Goal: Task Accomplishment & Management: Use online tool/utility

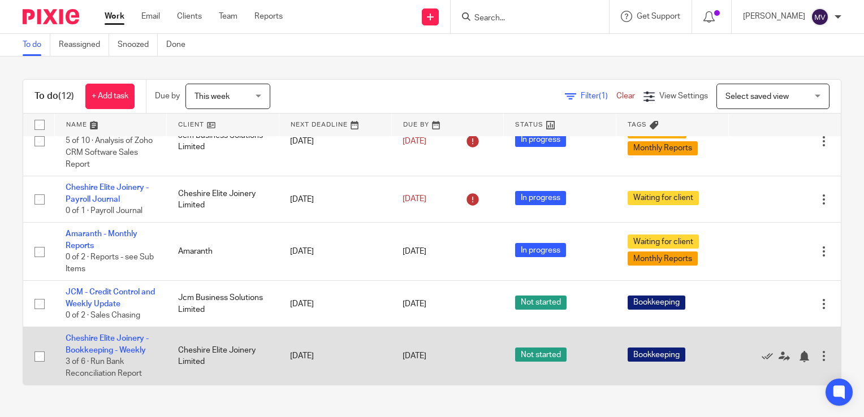
scroll to position [113, 0]
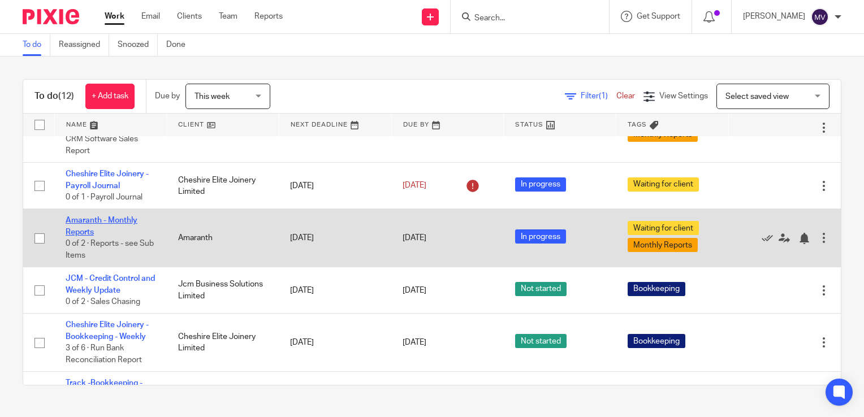
click at [122, 231] on link "Amaranth - Monthly Reports" at bounding box center [102, 226] width 72 height 19
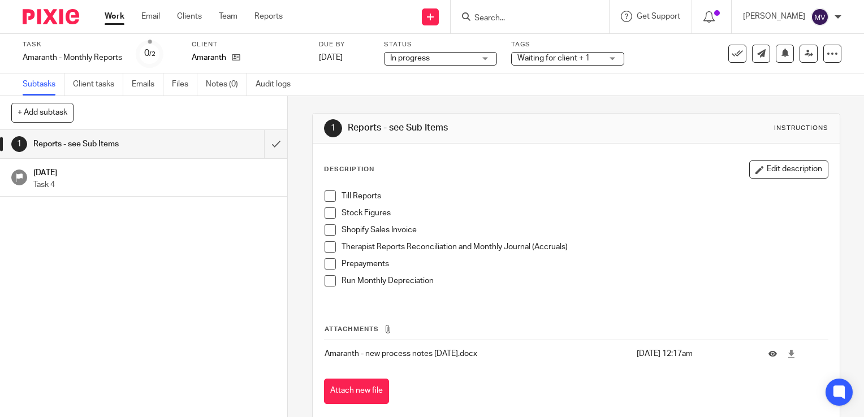
click at [559, 60] on span "Waiting for client + 1" at bounding box center [554, 58] width 72 height 8
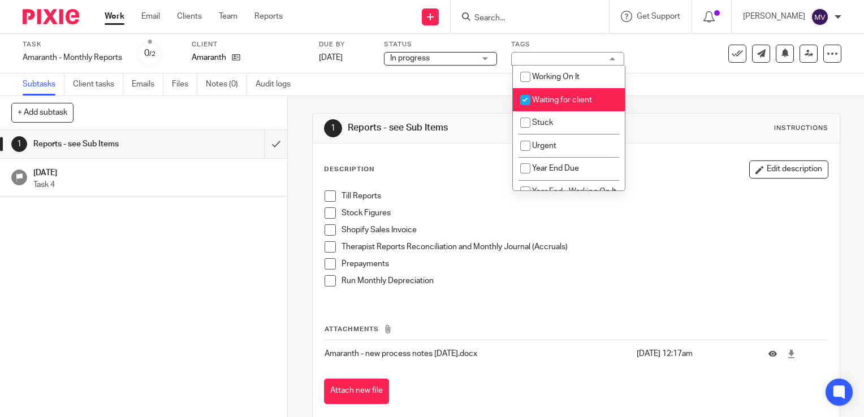
click at [524, 97] on input "checkbox" at bounding box center [525, 99] width 21 height 21
checkbox input "false"
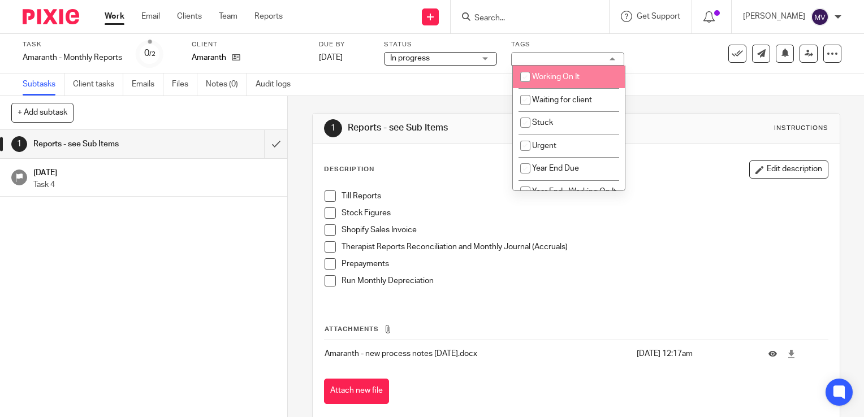
click at [523, 74] on input "checkbox" at bounding box center [525, 76] width 21 height 21
checkbox input "true"
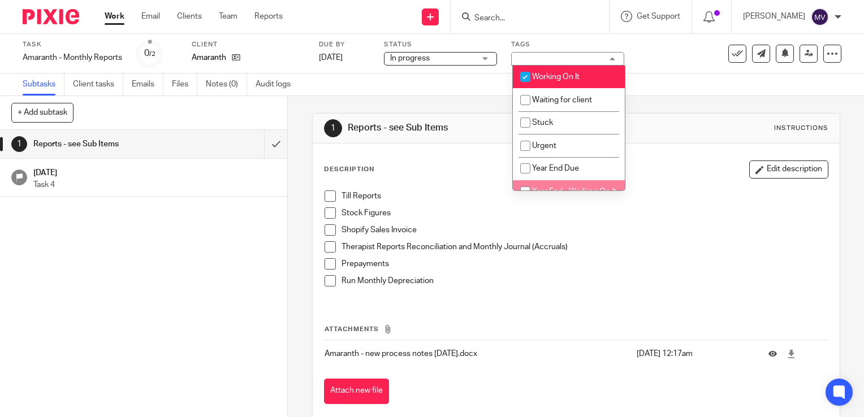
click at [574, 189] on span "Year End - Working On It" at bounding box center [574, 192] width 84 height 8
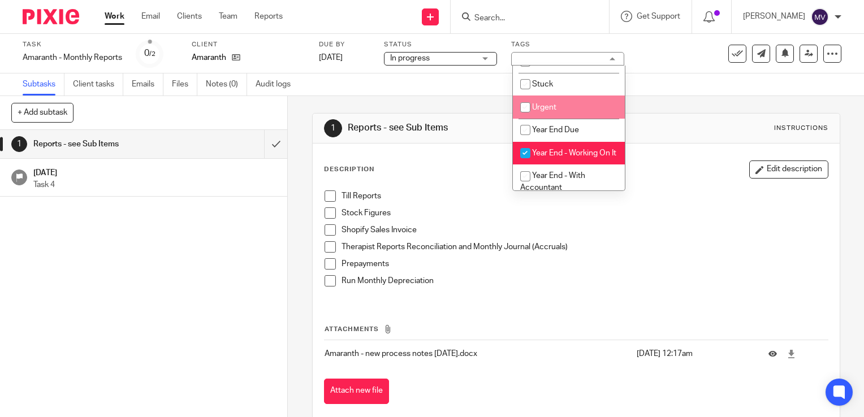
scroll to position [57, 0]
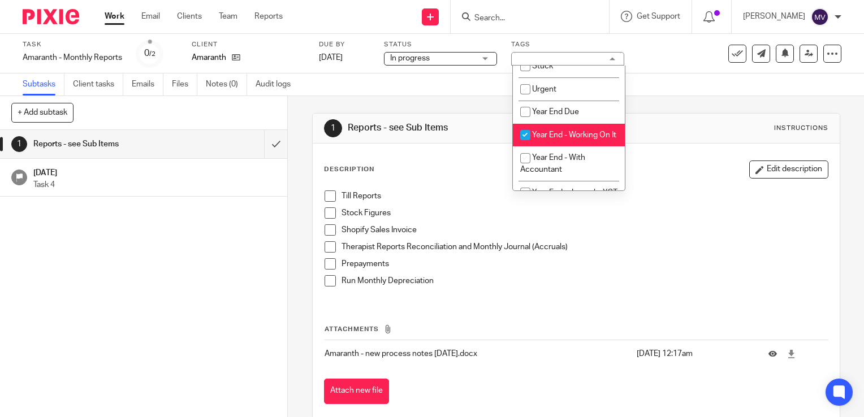
click at [528, 137] on input "checkbox" at bounding box center [525, 134] width 21 height 21
checkbox input "false"
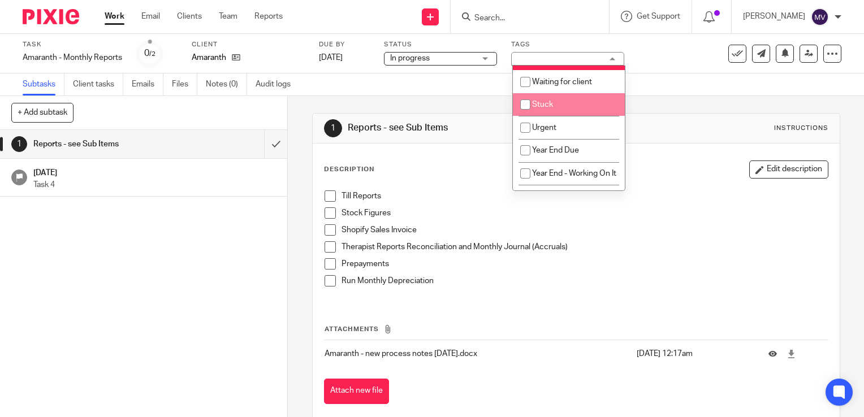
scroll to position [0, 0]
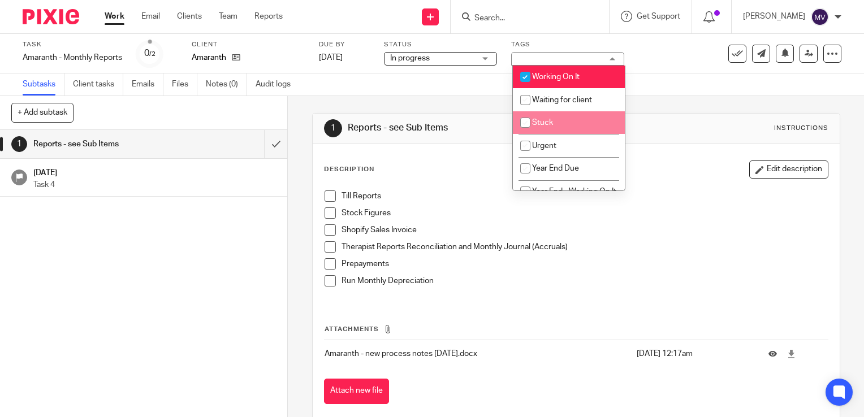
click at [663, 234] on p "Shopify Sales Invoice" at bounding box center [585, 230] width 486 height 11
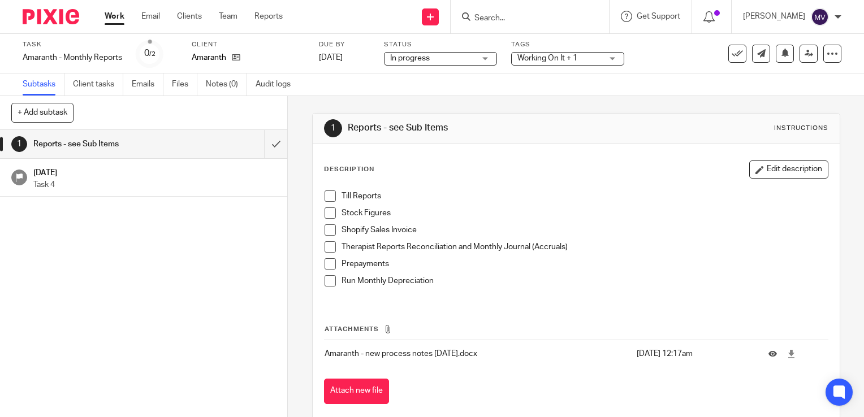
click at [325, 194] on span at bounding box center [330, 196] width 11 height 11
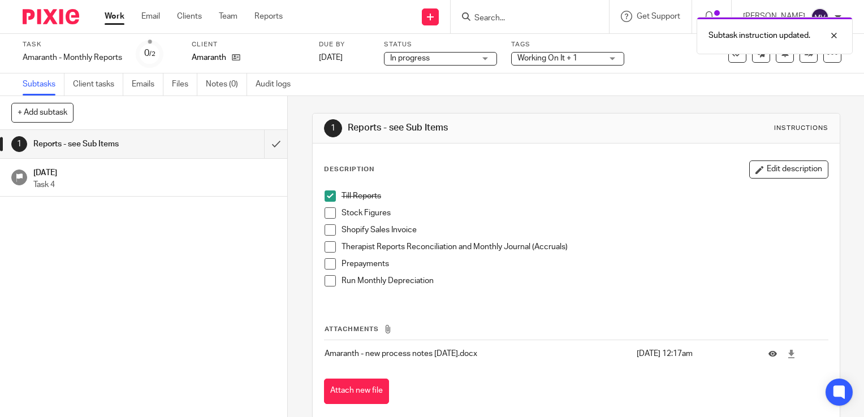
click at [325, 213] on span at bounding box center [330, 213] width 11 height 11
click at [328, 245] on span at bounding box center [330, 247] width 11 height 11
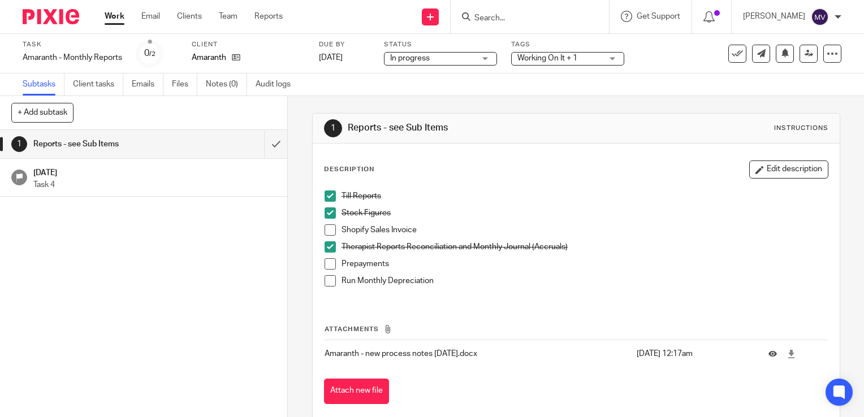
click at [325, 276] on span at bounding box center [330, 280] width 11 height 11
click at [118, 20] on link "Work" at bounding box center [115, 16] width 20 height 11
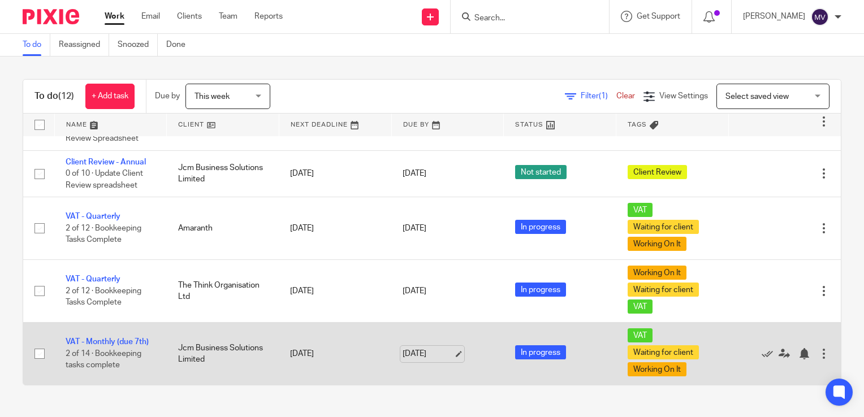
scroll to position [477, 0]
